Goal: Register for event/course

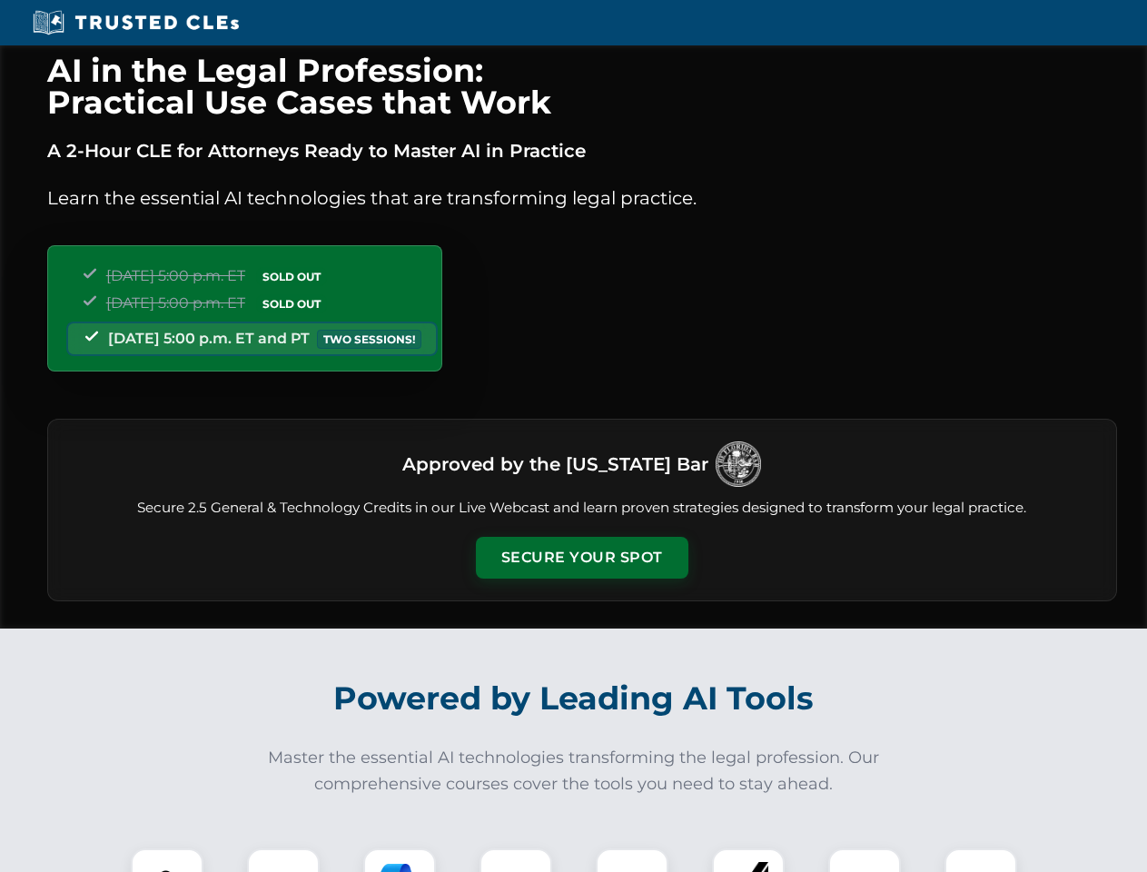
click at [581, 558] on button "Secure Your Spot" at bounding box center [582, 558] width 213 height 42
